Goal: Task Accomplishment & Management: Complete application form

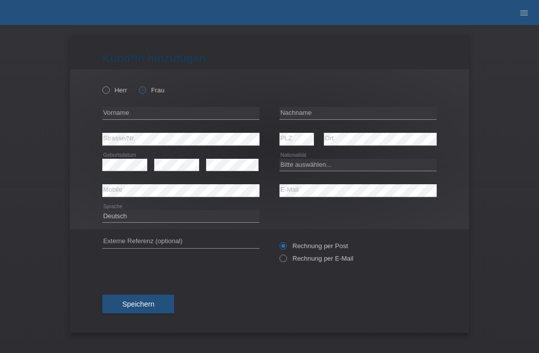
click at [143, 94] on label "Frau" at bounding box center [151, 89] width 25 height 7
click at [143, 93] on input "Frau" at bounding box center [142, 89] width 6 height 6
radio input "true"
click at [327, 108] on input "text" at bounding box center [357, 113] width 157 height 12
type input "Bouazizi gharbi"
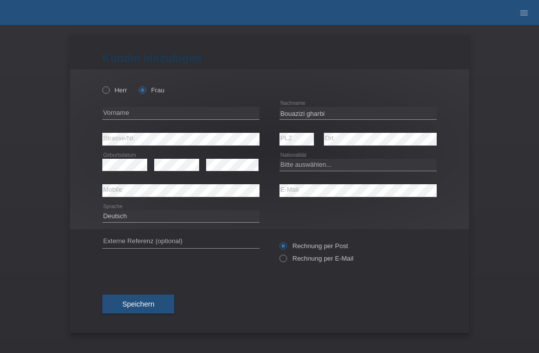
click at [191, 125] on div "error Vorname" at bounding box center [180, 113] width 157 height 26
click at [186, 118] on input "text" at bounding box center [180, 113] width 157 height 12
type input "Halima"
click at [365, 164] on select "Bitte auswählen... Schweiz Deutschland Liechtenstein Österreich ------------ Af…" at bounding box center [357, 165] width 157 height 12
select select "TN"
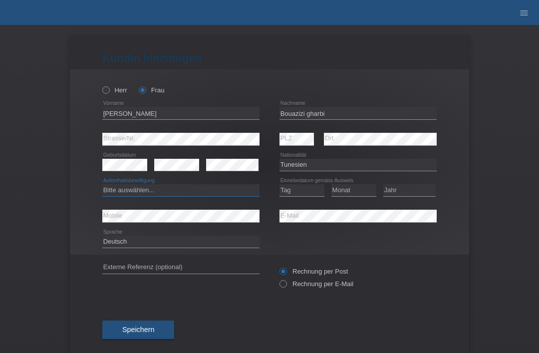
click at [211, 187] on select "Bitte auswählen... C B B - Flüchtlingsstatus Andere" at bounding box center [180, 190] width 157 height 12
select select "C"
click at [305, 196] on select "Tag 01 02 03 04 05 06 07 08 09 10 11" at bounding box center [301, 190] width 45 height 12
click at [296, 195] on select "Tag 01 02 03 04 05 06 07 08 09 10 11" at bounding box center [301, 190] width 45 height 12
select select "20"
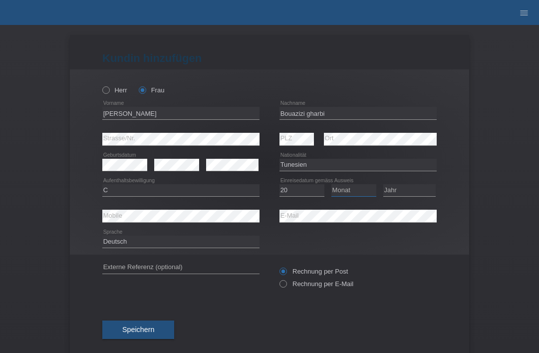
click at [356, 190] on select "Monat 01 02 03 04 05 06 07 08 09 10 11" at bounding box center [353, 190] width 45 height 12
select select "11"
click at [415, 187] on select "Jahr 2025 2024 2023 2022 2021 2020 2019 2018 2017 2016 2015 2014 2013 2012 2011…" at bounding box center [409, 190] width 52 height 12
select select "2004"
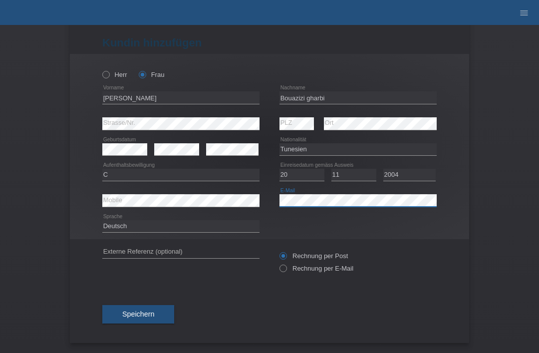
scroll to position [19, 0]
click at [117, 305] on button "Speichern" at bounding box center [138, 314] width 72 height 19
click at [155, 308] on button "Speichern" at bounding box center [138, 314] width 72 height 19
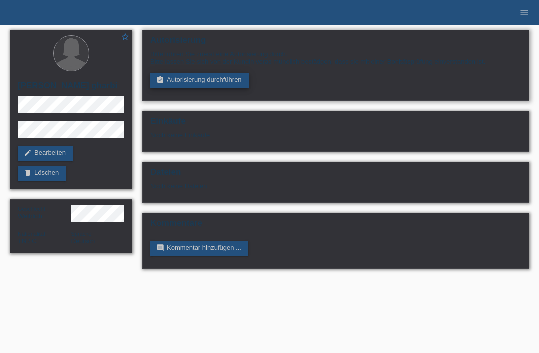
click at [212, 86] on link "assignment_turned_in Autorisierung durchführen" at bounding box center [199, 80] width 98 height 15
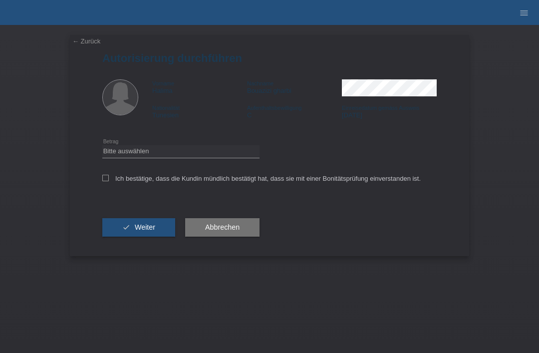
click at [210, 164] on div "Bitte auswählen CHF 1.00 - CHF 499.00 CHF 500.00 - CHF 1'999.00 CHF 2'000.00 - …" at bounding box center [180, 151] width 157 height 25
click at [226, 156] on select "Bitte auswählen CHF 1.00 - CHF 499.00 CHF 500.00 - CHF 1'999.00 CHF 2'000.00 - …" at bounding box center [180, 151] width 157 height 12
select select "3"
click at [113, 182] on label "Ich bestätige, dass die Kundin mündlich bestätigt hat, dass sie mit einer Bonit…" at bounding box center [261, 178] width 318 height 7
click at [109, 181] on input "Ich bestätige, dass die Kundin mündlich bestätigt hat, dass sie mit einer Bonit…" at bounding box center [105, 178] width 6 height 6
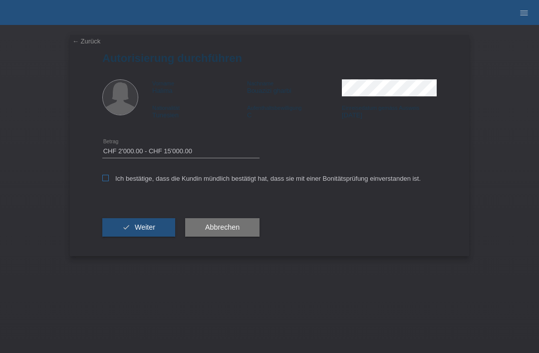
checkbox input "true"
click at [139, 231] on span "Weiter" at bounding box center [145, 227] width 20 height 8
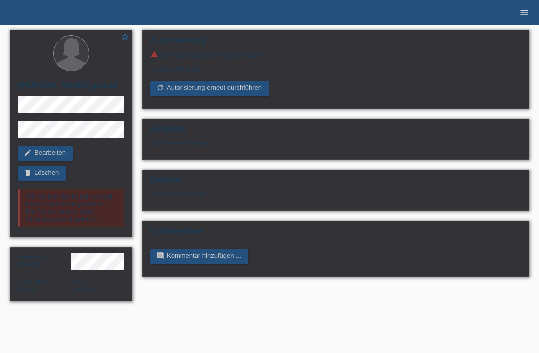
click at [524, 11] on icon "menu" at bounding box center [524, 13] width 10 height 10
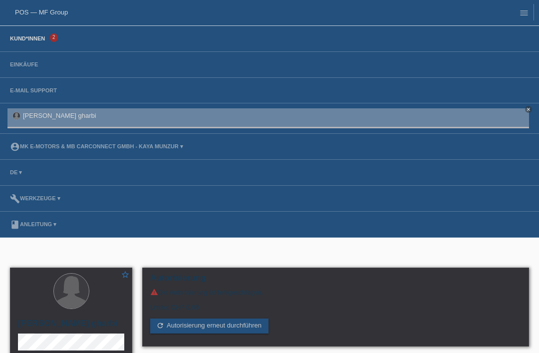
click at [41, 41] on link "Kund*innen" at bounding box center [27, 38] width 45 height 6
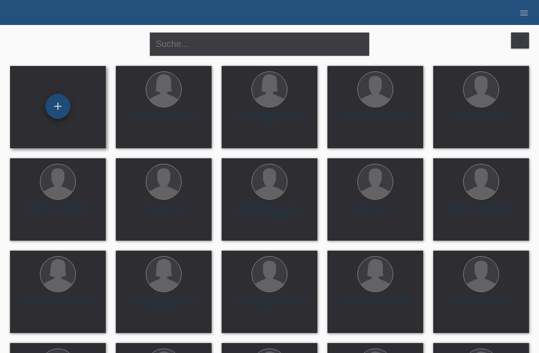
click at [56, 102] on div "+" at bounding box center [58, 106] width 24 height 17
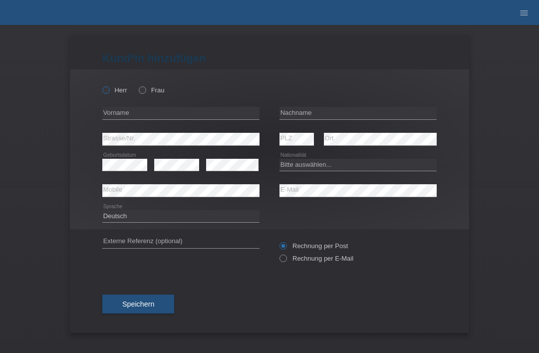
click at [101, 85] on icon at bounding box center [101, 85] width 0 height 0
click at [106, 92] on input "Herr" at bounding box center [105, 89] width 6 height 6
radio input "true"
click at [314, 115] on input "text" at bounding box center [357, 113] width 157 height 12
type input "[PERSON_NAME]"
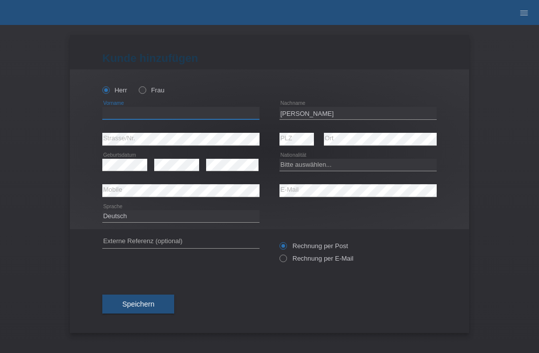
click at [122, 118] on input "text" at bounding box center [180, 113] width 157 height 12
type input "muamer"
click at [312, 166] on select "Bitte auswählen... Schweiz Deutschland Liechtenstein Österreich ------------ Af…" at bounding box center [357, 165] width 157 height 12
select select "XK"
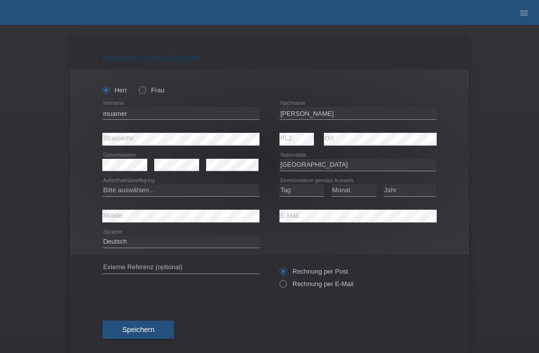
click at [122, 204] on div "error Mobile" at bounding box center [180, 216] width 157 height 26
click at [114, 192] on select "Bitte auswählen... C B B - Flüchtlingsstatus Andere" at bounding box center [180, 190] width 157 height 12
select select "C"
click at [289, 189] on select "Tag 01 02 03 04 05 06 07 08 09 10 11" at bounding box center [301, 190] width 45 height 12
select select "27"
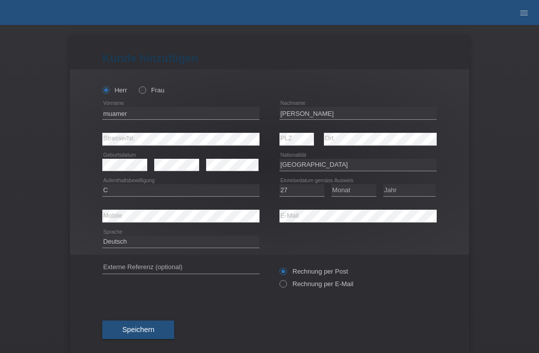
click at [344, 183] on div "Monat 01 02 03 04 05 06 07 08 09 10 11 12 error" at bounding box center [353, 190] width 45 height 25
click at [354, 191] on select "Monat 01 02 03 04 05 06 07 08 09 10 11" at bounding box center [353, 190] width 45 height 12
select select "07"
click at [405, 194] on select "Jahr 2025 2024 2023 2022 2021 2020 2019 2018 2017 2016 2015 2014 2013 2012 2011…" at bounding box center [409, 190] width 52 height 12
select select "2011"
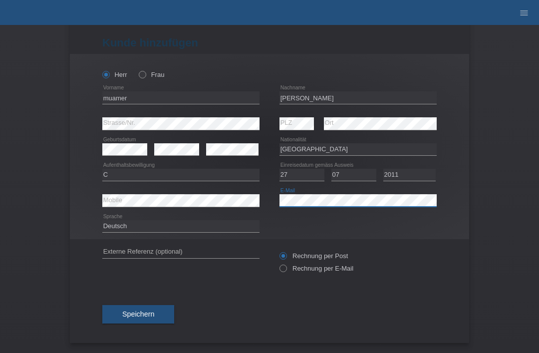
scroll to position [19, 0]
click at [122, 310] on button "Speichern" at bounding box center [138, 314] width 72 height 19
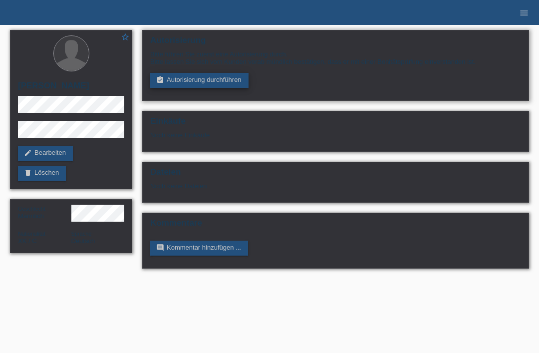
click at [193, 82] on link "assignment_turned_in Autorisierung durchführen" at bounding box center [199, 80] width 98 height 15
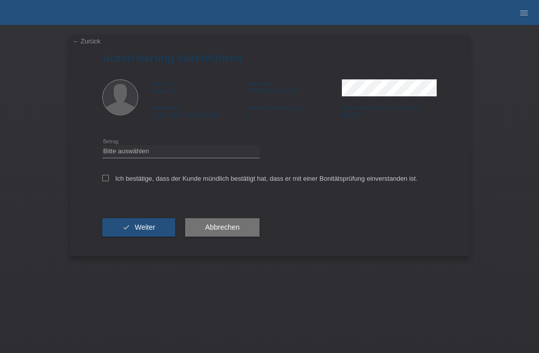
click at [136, 146] on div "Bitte auswählen CHF 1.00 - CHF 499.00 CHF 500.00 - CHF 1'999.00 CHF 2'000.00 - …" at bounding box center [180, 151] width 157 height 25
click at [139, 157] on select "Bitte auswählen CHF 1.00 - CHF 499.00 CHF 500.00 - CHF 1'999.00 CHF 2'000.00 - …" at bounding box center [180, 151] width 157 height 12
select select "3"
click at [105, 181] on input "Ich bestätige, dass der Kunde mündlich bestätigt hat, dass er mit einer Bonität…" at bounding box center [105, 178] width 6 height 6
checkbox input "true"
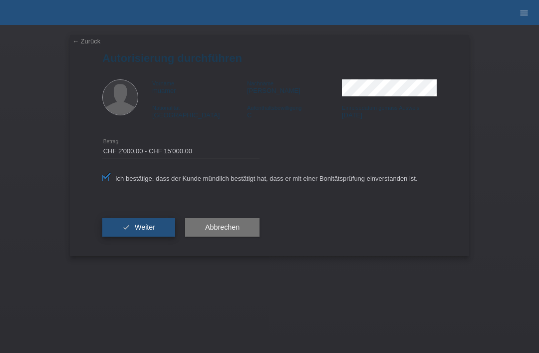
click at [123, 226] on button "check Weiter" at bounding box center [138, 227] width 73 height 19
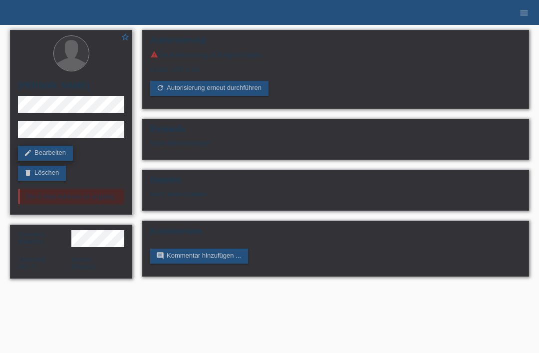
click at [39, 147] on link "edit Bearbeiten" at bounding box center [45, 153] width 55 height 15
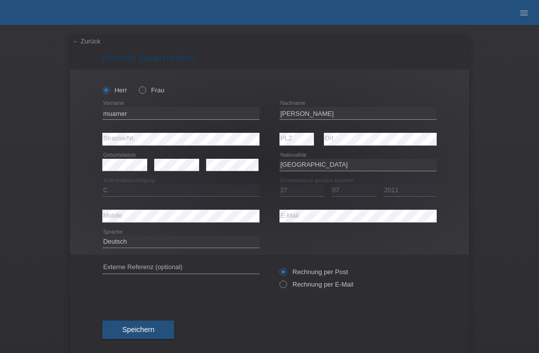
select select "XK"
select select "C"
select select "27"
select select "07"
select select "2011"
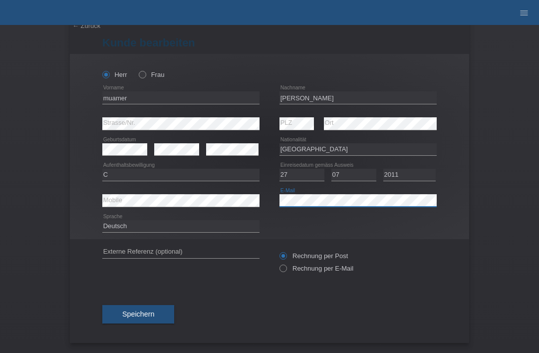
scroll to position [19, 0]
click at [148, 310] on span "Speichern" at bounding box center [138, 314] width 32 height 8
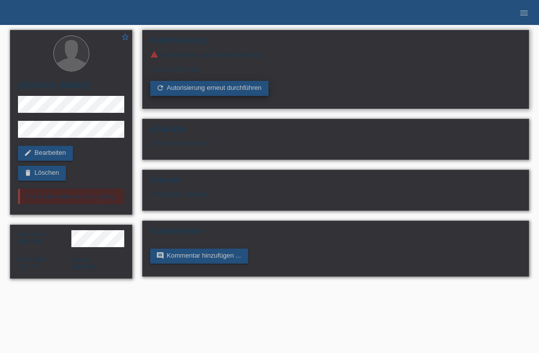
click at [222, 92] on link "refresh Autorisierung erneut durchführen" at bounding box center [209, 88] width 118 height 15
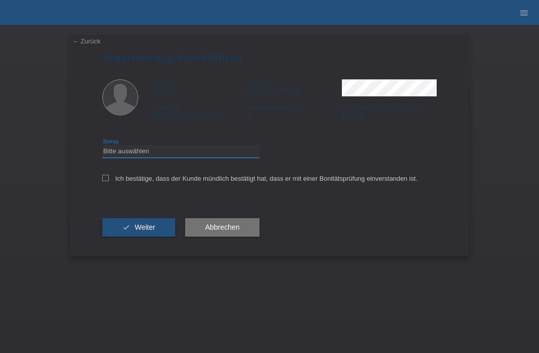
click at [168, 157] on select "Bitte auswählen CHF 1.00 - CHF 499.00 CHF 500.00 - CHF 1'999.00 CHF 2'000.00 - …" at bounding box center [180, 151] width 157 height 12
select select "3"
click at [104, 181] on input "Ich bestätige, dass der Kunde mündlich bestätigt hat, dass er mit einer Bonität…" at bounding box center [105, 178] width 6 height 6
checkbox input "true"
click at [135, 231] on span "Weiter" at bounding box center [145, 227] width 20 height 8
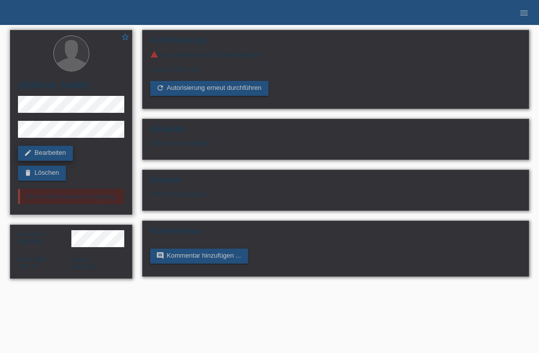
click at [49, 155] on link "edit Bearbeiten" at bounding box center [45, 153] width 55 height 15
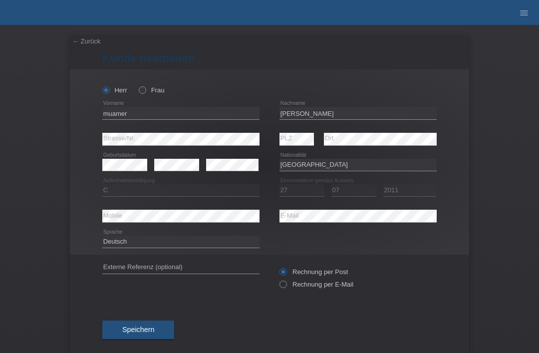
select select "XK"
select select "C"
select select "27"
select select "07"
select select "2011"
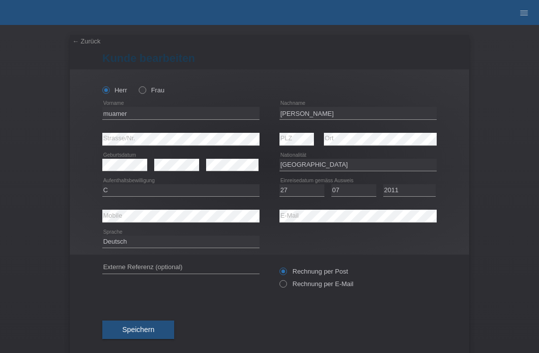
drag, startPoint x: 0, startPoint y: 0, endPoint x: 402, endPoint y: 244, distance: 470.1
click at [0, 0] on html "POS — MF Group Kund*innen 2 Einkäufe E-Mail Support Halima Bouazizi gharbi close" at bounding box center [269, 12] width 539 height 25
click at [402, 244] on div "Deutsch Français Italiano English error Sprache" at bounding box center [269, 241] width 334 height 25
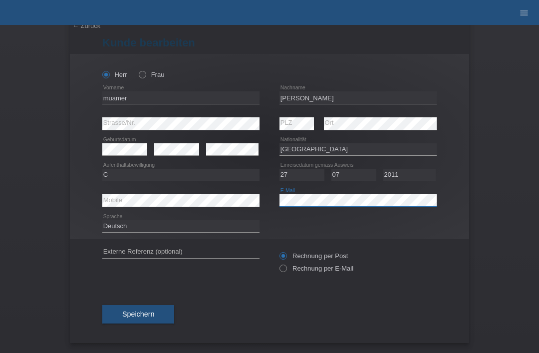
scroll to position [19, 0]
click at [158, 311] on button "Speichern" at bounding box center [138, 314] width 72 height 19
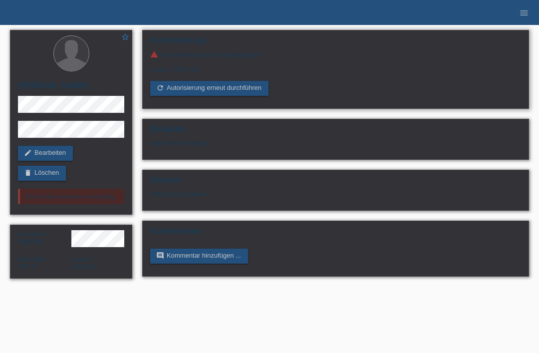
click at [235, 82] on div "warning Die Autorisierung ist fehlgeschlagen. Limite: CHF 0.00 refresh Autorisi…" at bounding box center [335, 72] width 371 height 45
click at [218, 92] on link "refresh Autorisierung erneut durchführen" at bounding box center [209, 88] width 118 height 15
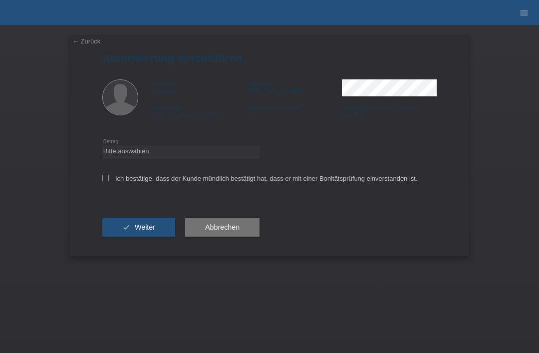
click at [194, 145] on div "Bitte auswählen CHF 1.00 - CHF 499.00 CHF 500.00 - CHF 1'999.00 CHF 2'000.00 - …" at bounding box center [180, 151] width 157 height 25
click at [193, 157] on select "Bitte auswählen CHF 1.00 - CHF 499.00 CHF 500.00 - CHF 1'999.00 CHF 2'000.00 - …" at bounding box center [180, 151] width 157 height 12
select select "3"
click at [113, 192] on div "Ich bestätige, dass der Kunde mündlich bestätigt hat, dass er mit einer Bonität…" at bounding box center [269, 182] width 334 height 34
click at [109, 182] on label "Ich bestätige, dass der Kunde mündlich bestätigt hat, dass er mit einer Bonität…" at bounding box center [259, 178] width 315 height 7
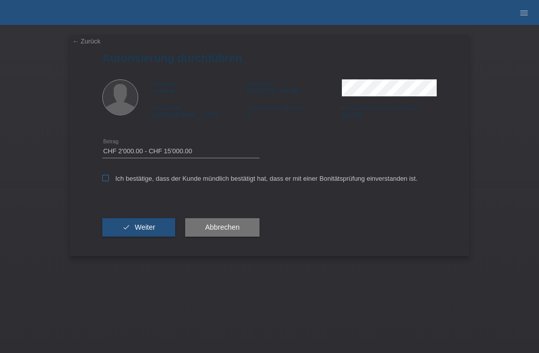
click at [109, 181] on input "Ich bestätige, dass der Kunde mündlich bestätigt hat, dass er mit einer Bonität…" at bounding box center [105, 178] width 6 height 6
checkbox input "true"
click at [148, 231] on span "Weiter" at bounding box center [145, 227] width 20 height 8
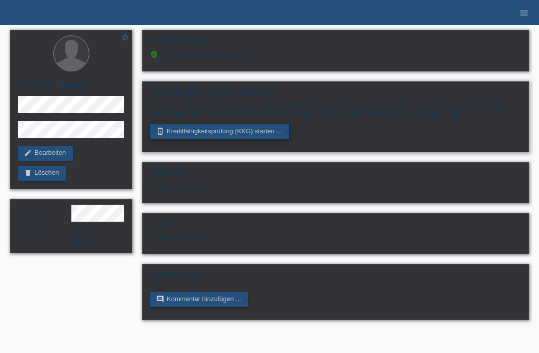
click at [225, 136] on link "perm_device_information Kreditfähigkeitsprüfung (KKG) starten ..." at bounding box center [219, 131] width 139 height 15
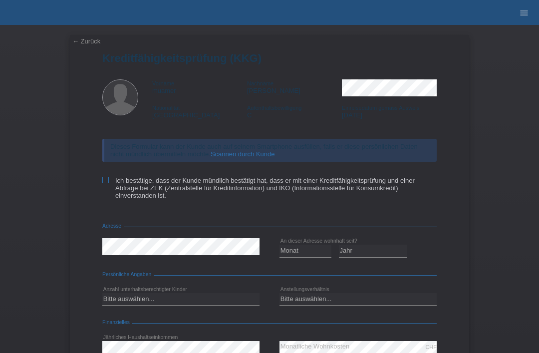
click at [109, 189] on label "Ich bestätige, dass der Kunde mündlich bestätigt hat, dass er mit einer Kreditf…" at bounding box center [269, 188] width 334 height 22
click at [109, 183] on input "Ich bestätige, dass der Kunde mündlich bestätigt hat, dass er mit einer Kreditf…" at bounding box center [105, 180] width 6 height 6
checkbox input "true"
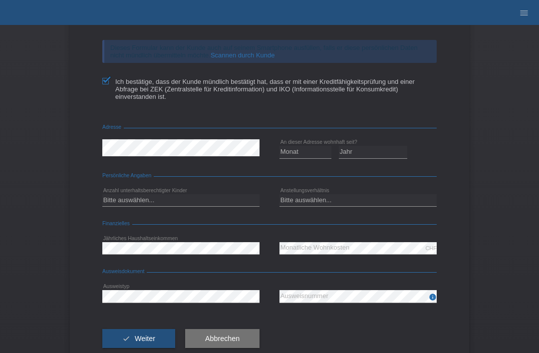
scroll to position [99, 0]
click at [310, 158] on select "Monat 01 02 03 04 05 06 07 08 09 10" at bounding box center [305, 152] width 52 height 12
select select "01"
click at [385, 158] on select "Jahr 2025 2024 2023 2022 2021 2020 2019 2018 2017 2016 2015 2014 2013 2012 2011…" at bounding box center [373, 152] width 69 height 12
select select "2016"
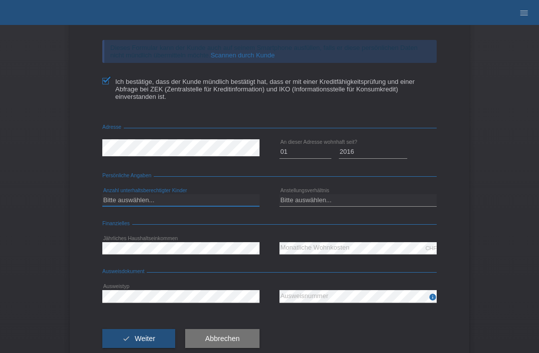
click at [221, 206] on select "Bitte auswählen... 0 1 2 3 4 5 6 7 8 9" at bounding box center [180, 200] width 157 height 12
select select "0"
click at [346, 206] on select "Bitte auswählen... Unbefristet Befristet Lehrling/Student Pensioniert Nicht arb…" at bounding box center [357, 200] width 157 height 12
select select "UNLIMITED"
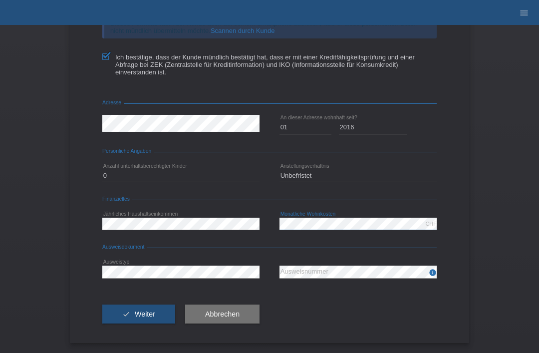
scroll to position [132, 0]
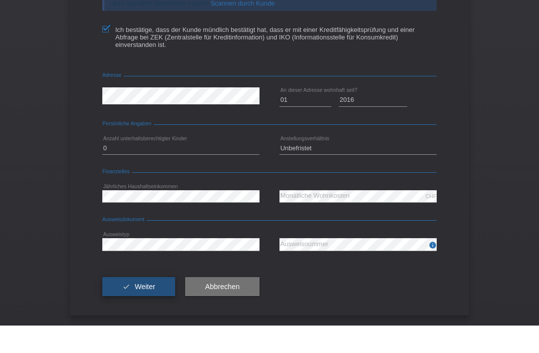
click at [127, 310] on icon "check" at bounding box center [126, 314] width 8 height 8
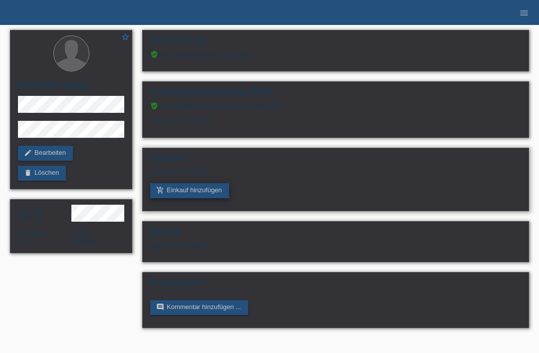
click at [193, 197] on link "add_shopping_cart Einkauf hinzufügen" at bounding box center [189, 190] width 79 height 15
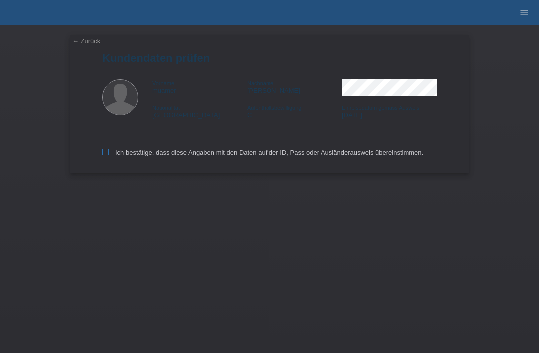
click at [103, 155] on icon at bounding box center [105, 152] width 6 height 6
click at [103, 155] on input "Ich bestätige, dass diese Angaben mit den Daten auf der ID, Pass oder Ausländer…" at bounding box center [105, 152] width 6 height 6
checkbox input "true"
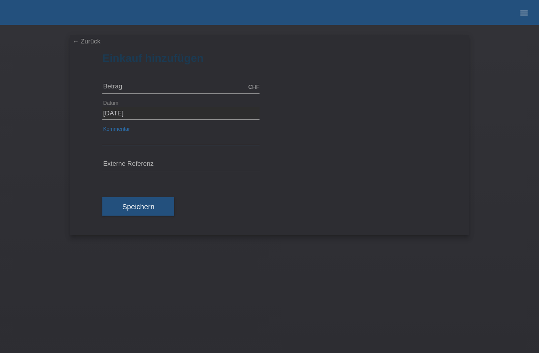
click at [121, 139] on input "text" at bounding box center [180, 139] width 157 height 12
type input "Mk city go"
click at [120, 90] on input "text" at bounding box center [180, 87] width 157 height 12
click at [129, 207] on span "Speichern" at bounding box center [138, 206] width 32 height 8
type input "2990.00"
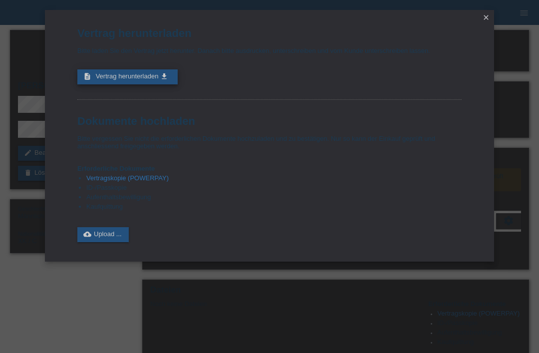
click at [121, 75] on link "description Vertrag herunterladen get_app" at bounding box center [127, 76] width 100 height 15
